Goal: Find specific page/section: Find specific page/section

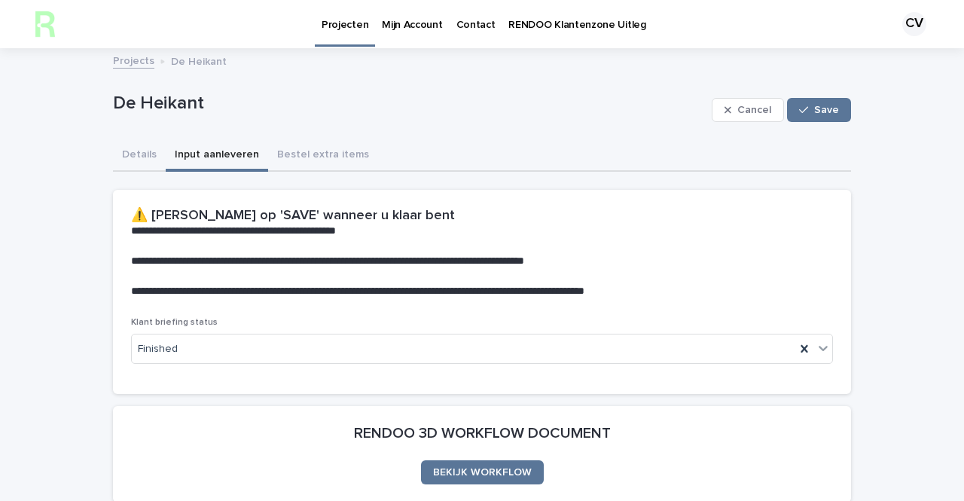
click at [127, 96] on p "De Heikant" at bounding box center [409, 104] width 593 height 22
click at [127, 65] on link "Projects" at bounding box center [133, 59] width 41 height 17
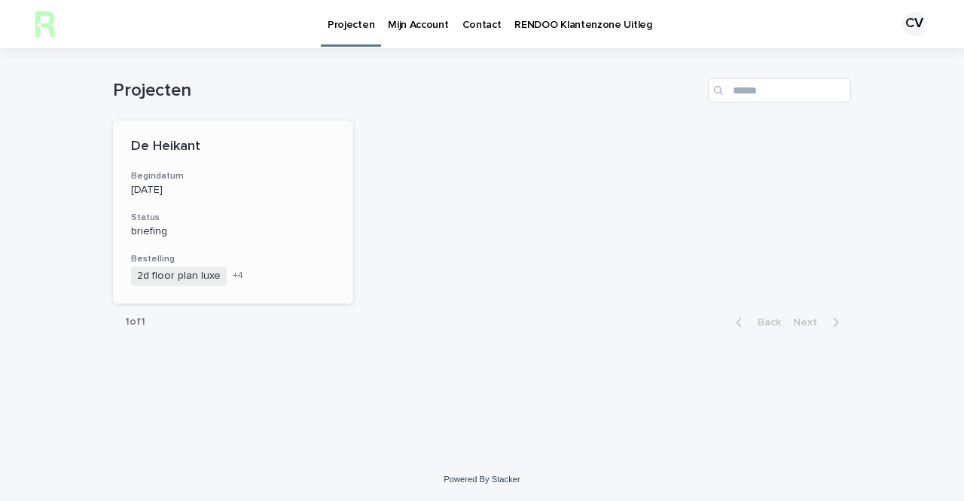
click at [183, 156] on div "De Heikant Begindatum [DATE] Status briefing Bestelling 2d floor plan luxe gean…" at bounding box center [233, 212] width 240 height 183
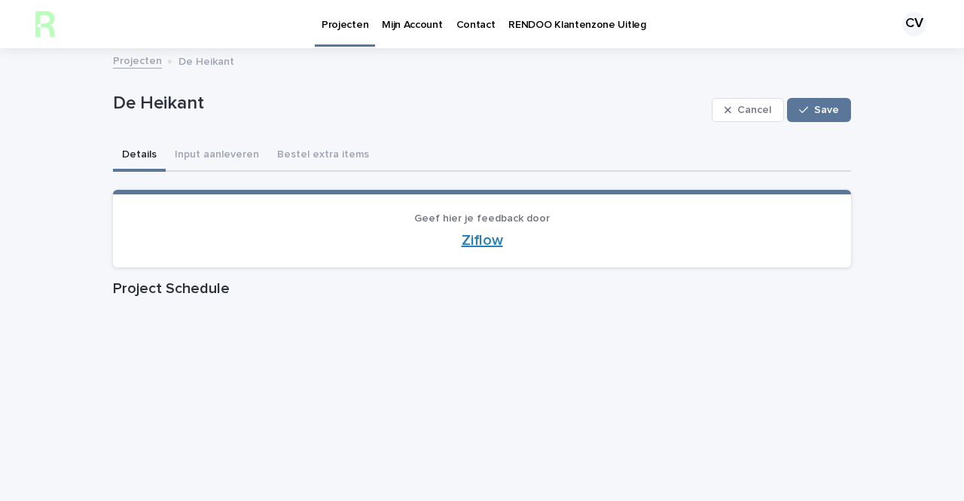
click at [478, 234] on link "Ziflow" at bounding box center [482, 240] width 41 height 15
